Goal: Find contact information

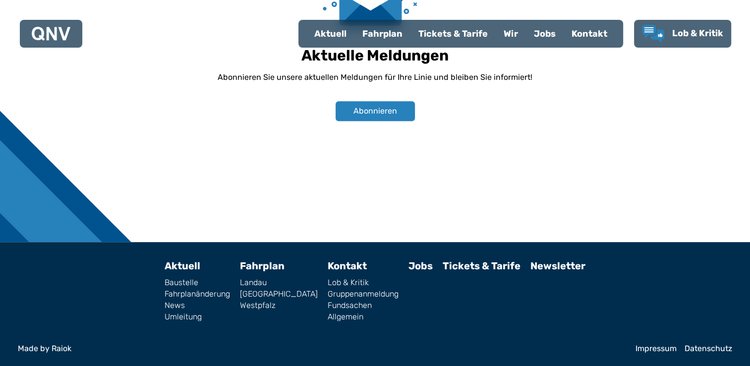
click at [648, 347] on link "Impressum" at bounding box center [655, 348] width 41 height 8
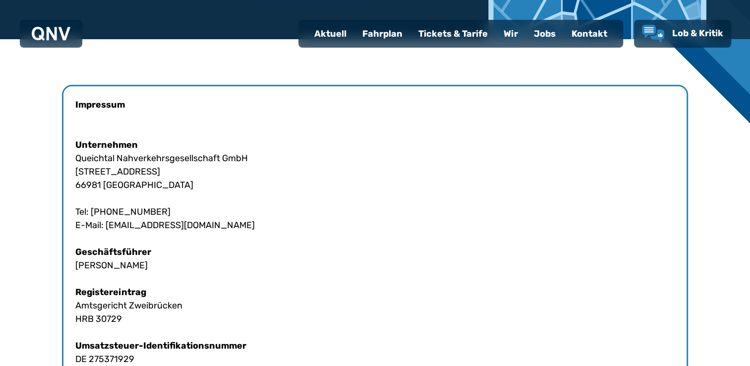
scroll to position [248, 0]
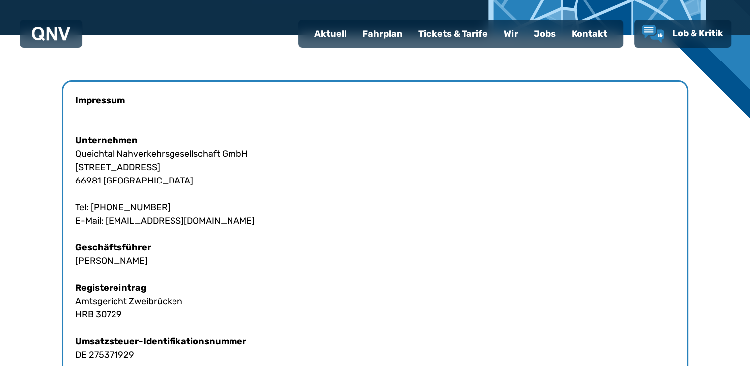
drag, startPoint x: 191, startPoint y: 221, endPoint x: 105, endPoint y: 220, distance: 86.2
click at [105, 220] on div "Impressum Unternehmen Queichtal Nahverkehrsgesellschaft GmbH [STREET_ADDRESS] T…" at bounding box center [375, 341] width 626 height 522
copy div "[EMAIL_ADDRESS][DOMAIN_NAME]"
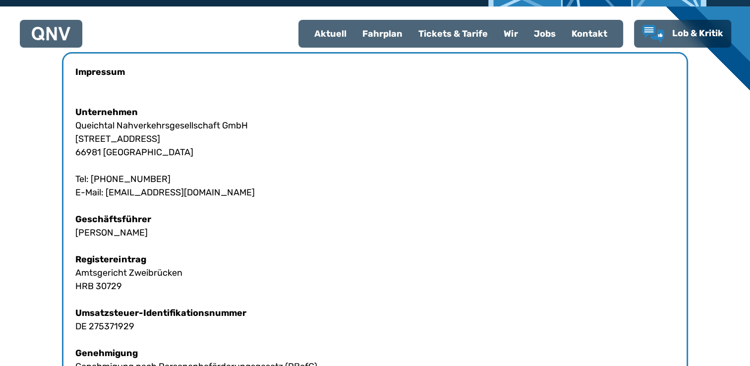
scroll to position [297, 0]
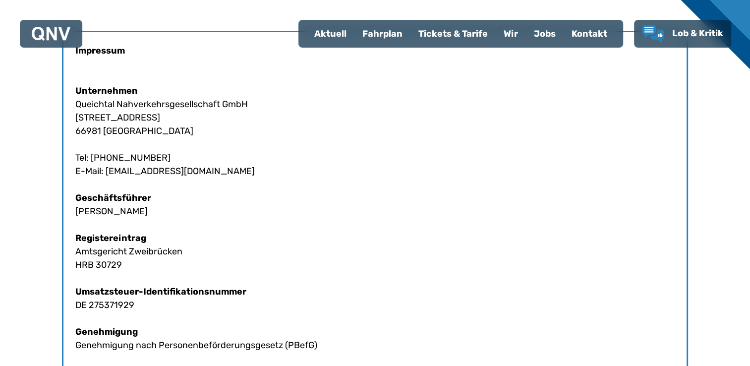
drag, startPoint x: 137, startPoint y: 213, endPoint x: 72, endPoint y: 217, distance: 65.0
click at [72, 217] on div "Impressum Unternehmen Queichtal Nahverkehrsgesellschaft GmbH [STREET_ADDRESS] T…" at bounding box center [375, 292] width 626 height 522
copy div "[PERSON_NAME]"
